Goal: Manage account settings

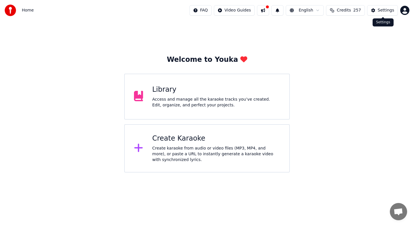
click at [393, 12] on div "Settings" at bounding box center [386, 10] width 16 height 6
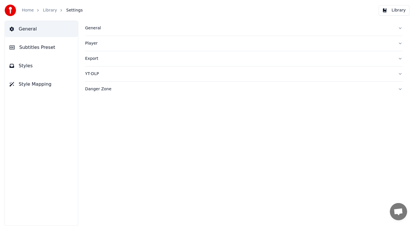
click at [28, 11] on link "Home" at bounding box center [28, 10] width 12 height 6
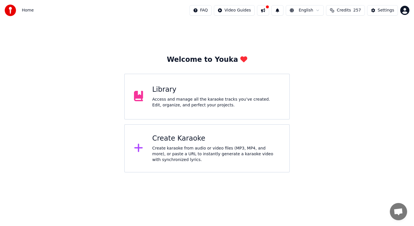
click at [403, 12] on html "Home FAQ Video Guides English Credits 257 Settings Welcome to Youka Library Acc…" at bounding box center [207, 86] width 414 height 173
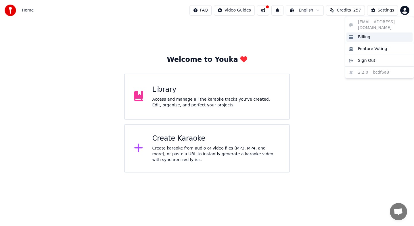
click at [368, 34] on span "Billing" at bounding box center [364, 37] width 12 height 6
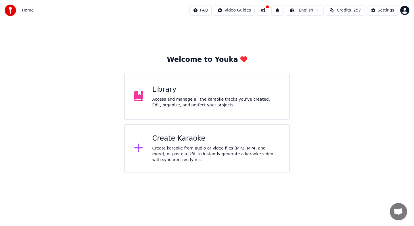
click at [403, 9] on html "Home FAQ Video Guides English Credits 257 Settings Welcome to Youka Library Acc…" at bounding box center [207, 86] width 414 height 173
click at [332, 122] on html "Home FAQ Video Guides English Credits 257 Settings Welcome to Youka Library Acc…" at bounding box center [207, 86] width 414 height 173
